Goal: Task Accomplishment & Management: Manage account settings

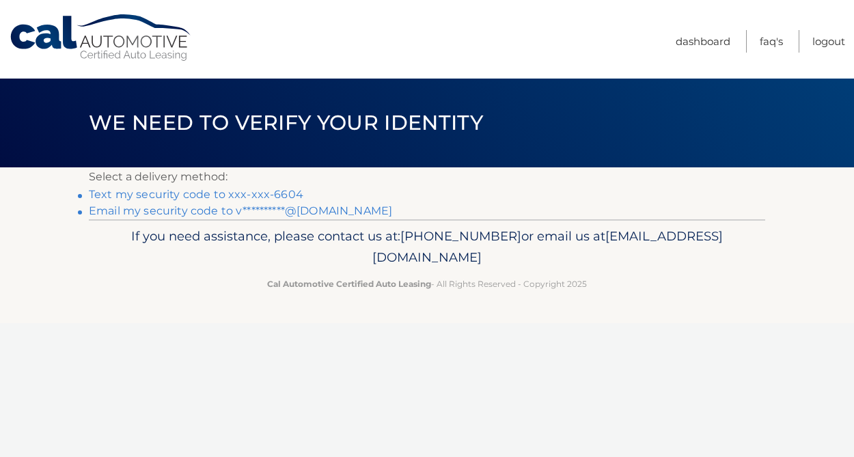
click at [251, 195] on link "Text my security code to xxx-xxx-6604" at bounding box center [196, 194] width 215 height 13
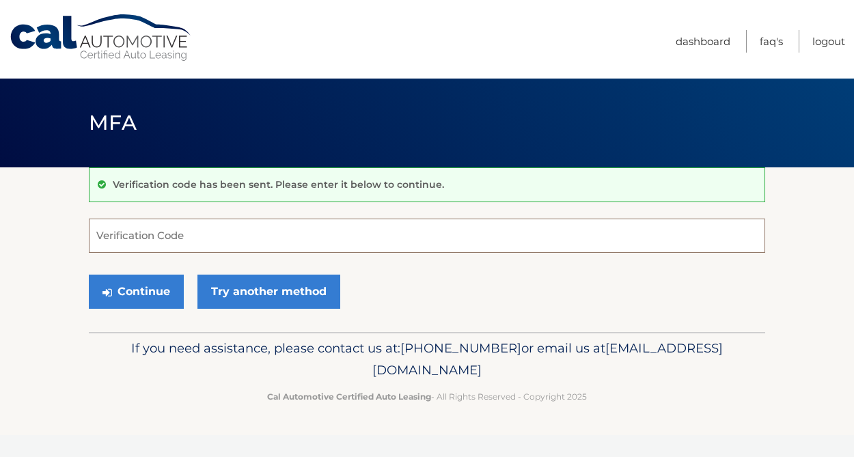
click at [219, 240] on input "Verification Code" at bounding box center [427, 236] width 676 height 34
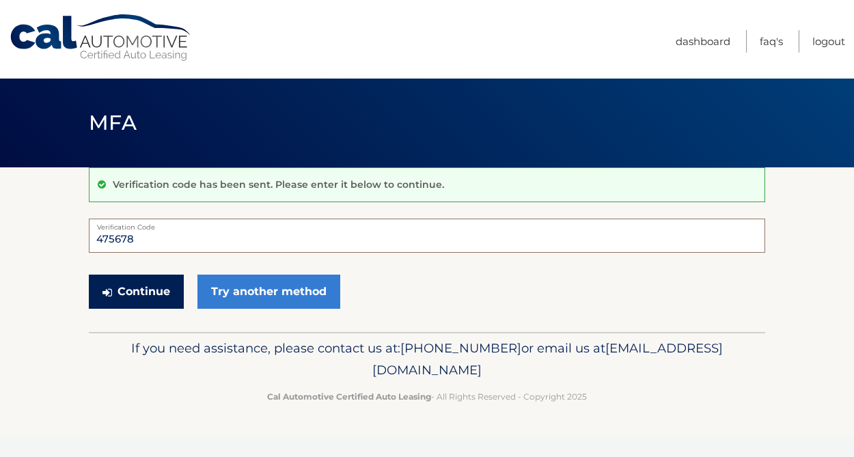
type input "475678"
click at [102, 299] on button "Continue" at bounding box center [136, 292] width 95 height 34
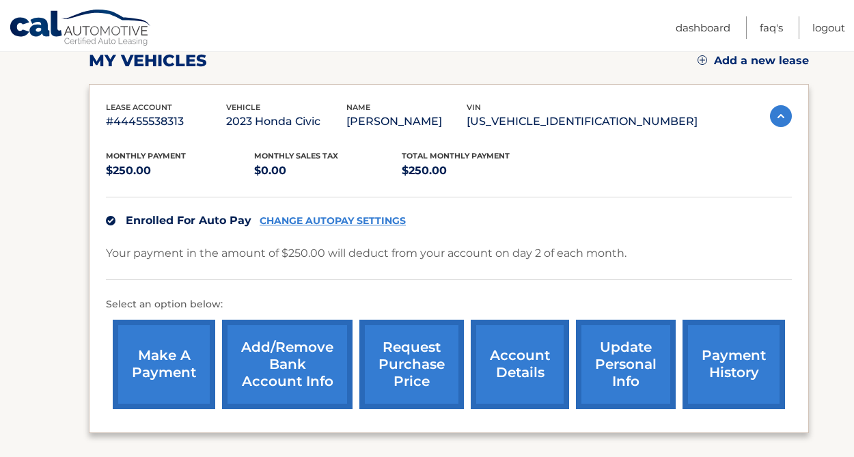
scroll to position [200, 0]
